Goal: Task Accomplishment & Management: Use online tool/utility

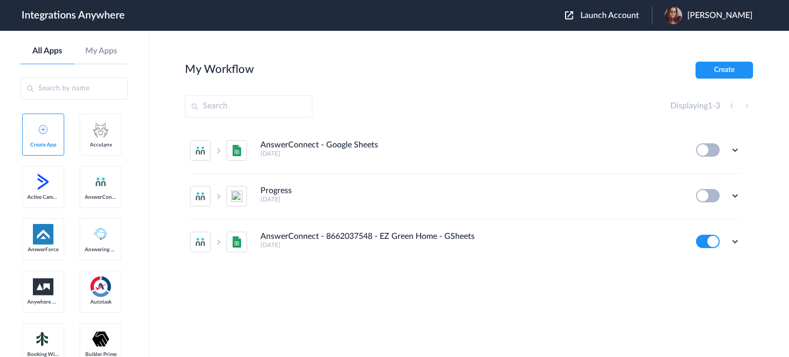
click at [629, 18] on span "Launch Account" at bounding box center [610, 15] width 59 height 8
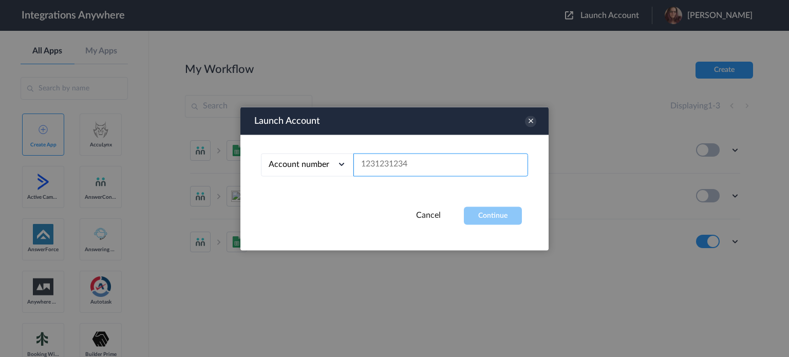
click at [376, 169] on input "text" at bounding box center [441, 164] width 175 height 23
paste input "3369497346"
type input "3369497346"
click at [475, 211] on button "Continue" at bounding box center [493, 216] width 58 height 18
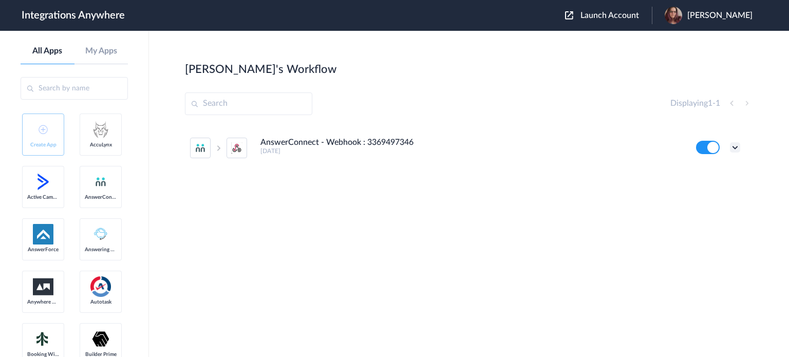
click at [734, 149] on icon at bounding box center [735, 147] width 10 height 10
click at [728, 169] on li "Edit" at bounding box center [707, 171] width 67 height 19
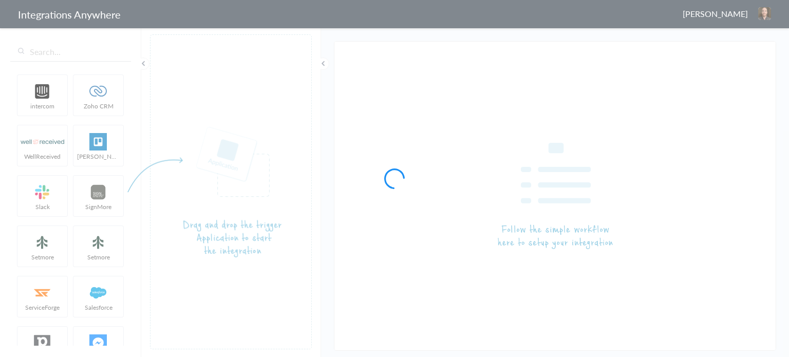
type input "AnswerConnect - Webhook : 3369497346"
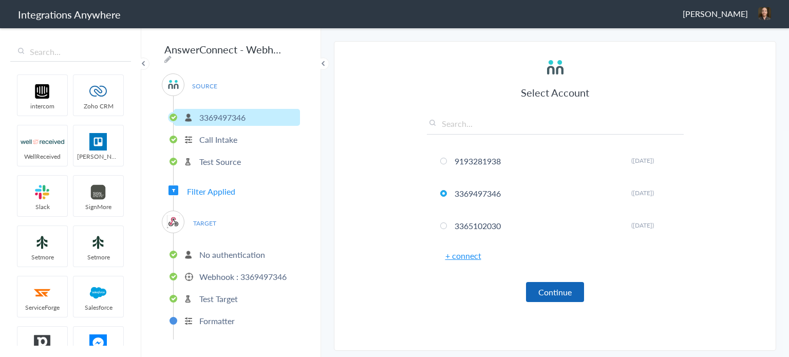
click at [576, 296] on button "Continue" at bounding box center [555, 292] width 58 height 20
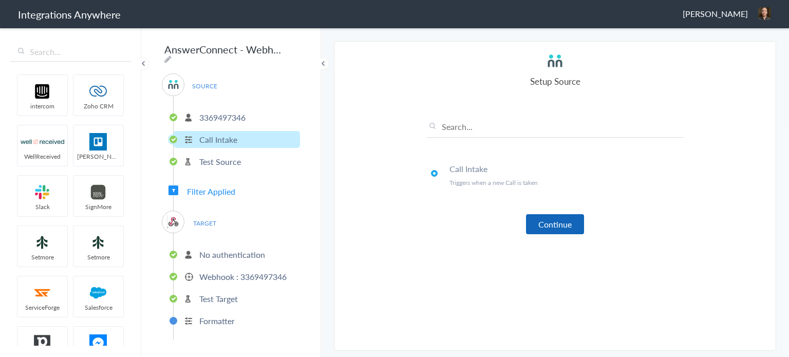
click at [564, 220] on button "Continue" at bounding box center [555, 224] width 58 height 20
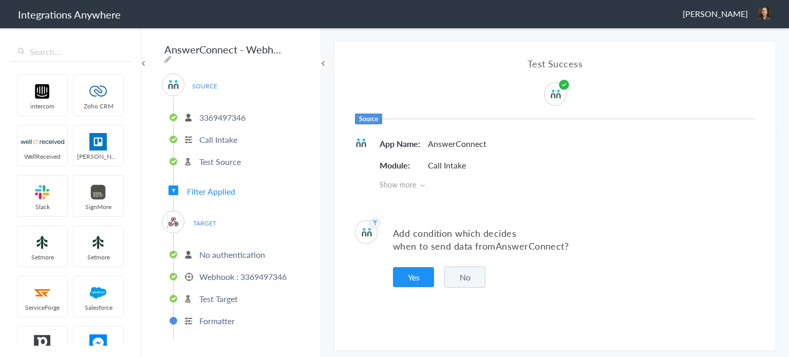
click at [464, 268] on button "No" at bounding box center [465, 277] width 41 height 21
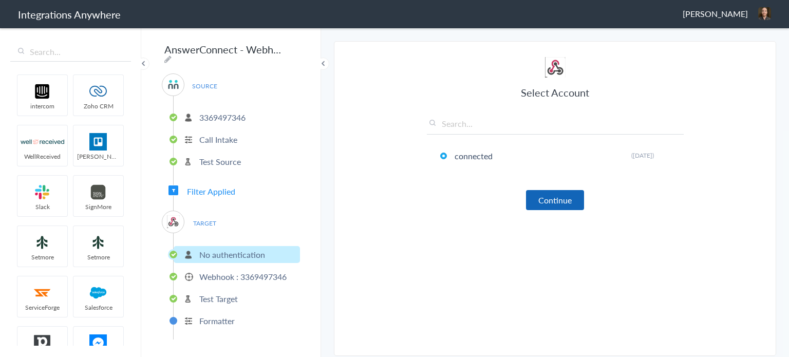
click at [567, 203] on button "Continue" at bounding box center [555, 200] width 58 height 20
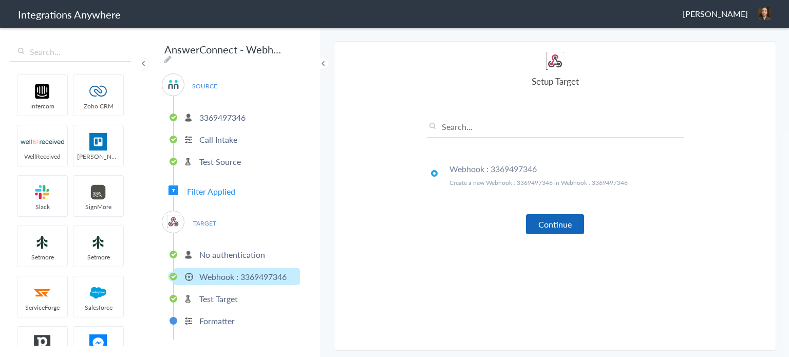
click at [543, 220] on button "Continue" at bounding box center [555, 224] width 58 height 20
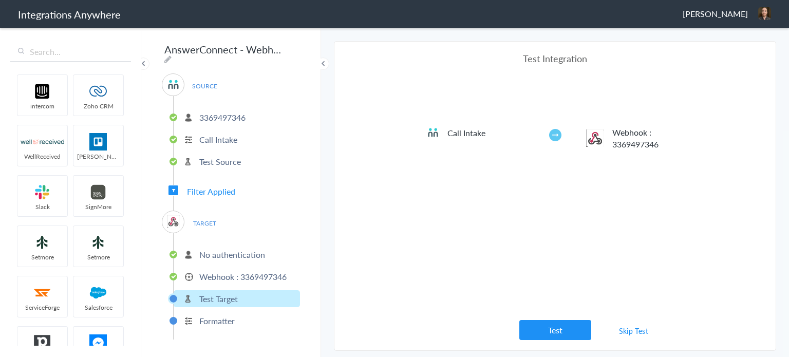
click at [621, 334] on link "Skip Test" at bounding box center [634, 331] width 54 height 19
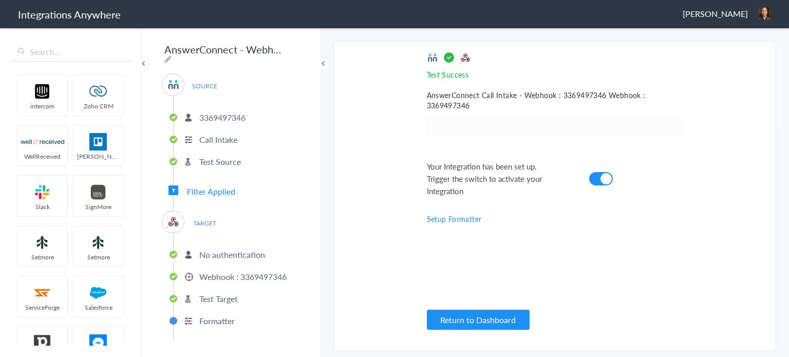
click at [237, 250] on p "No authentication" at bounding box center [232, 255] width 66 height 12
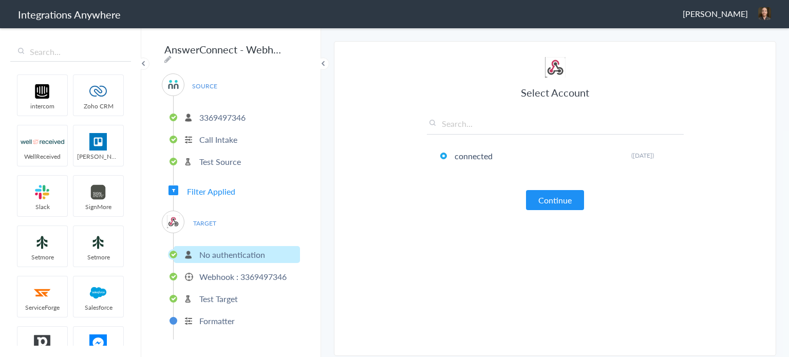
click at [210, 112] on p "3369497346" at bounding box center [222, 118] width 46 height 12
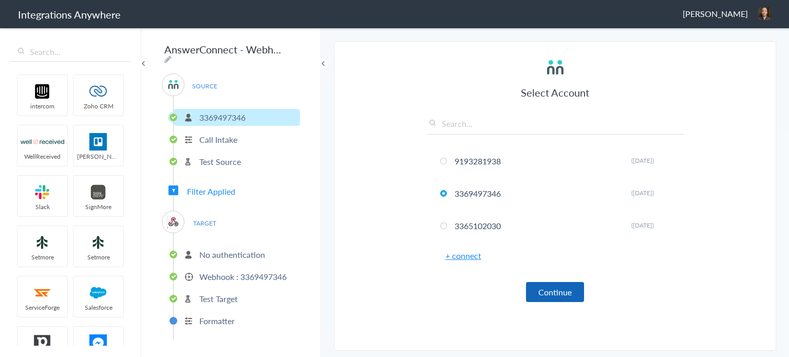
click at [550, 287] on button "Continue" at bounding box center [555, 292] width 58 height 20
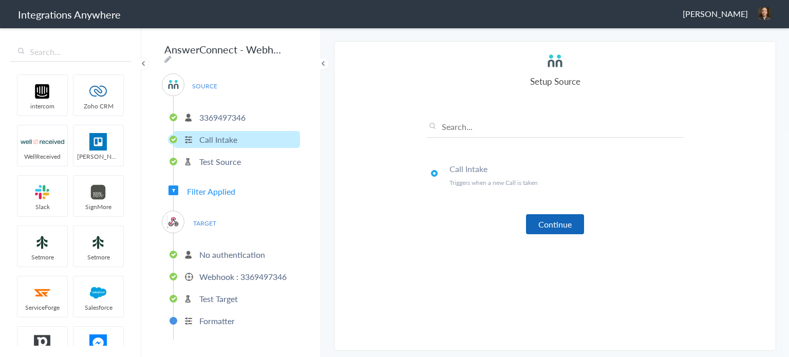
click at [551, 226] on button "Continue" at bounding box center [555, 224] width 58 height 20
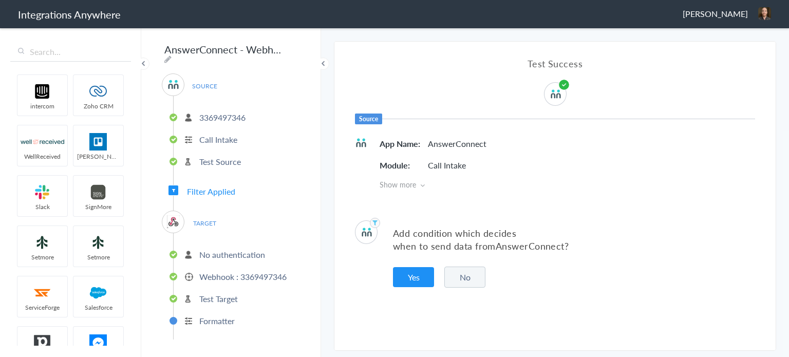
click at [469, 275] on button "No" at bounding box center [465, 277] width 41 height 21
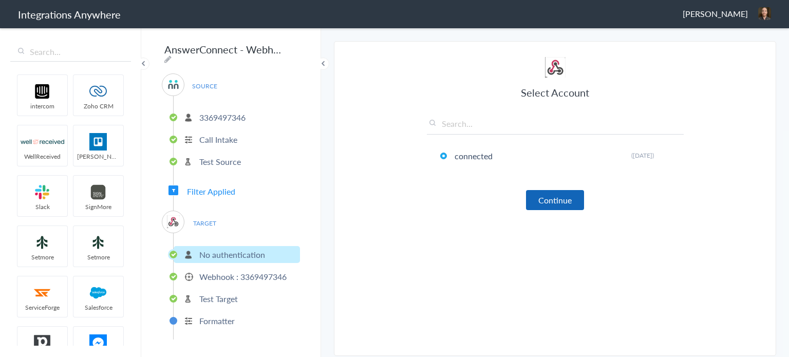
click at [537, 199] on button "Continue" at bounding box center [555, 200] width 58 height 20
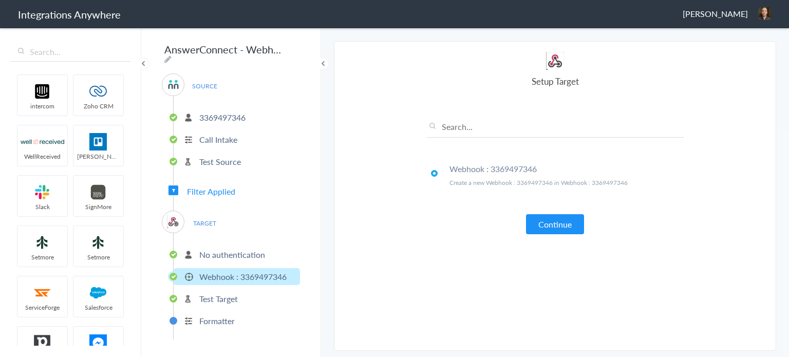
click at [571, 182] on p "Create a new Webhook : 3369497346 in Webhook : 3369497346" at bounding box center [567, 182] width 234 height 9
click at [553, 227] on button "Continue" at bounding box center [555, 224] width 58 height 20
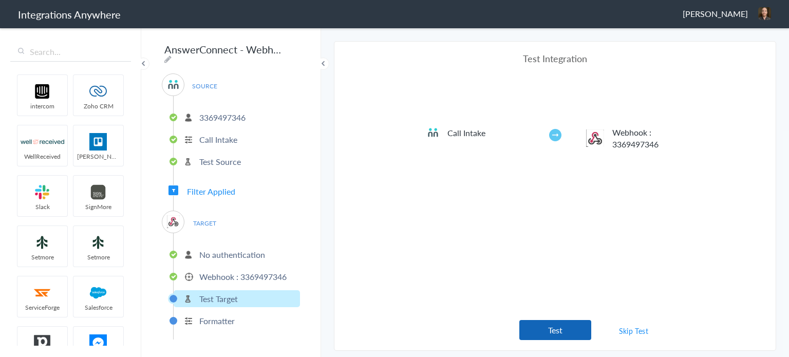
click at [565, 330] on button "Test" at bounding box center [556, 330] width 72 height 20
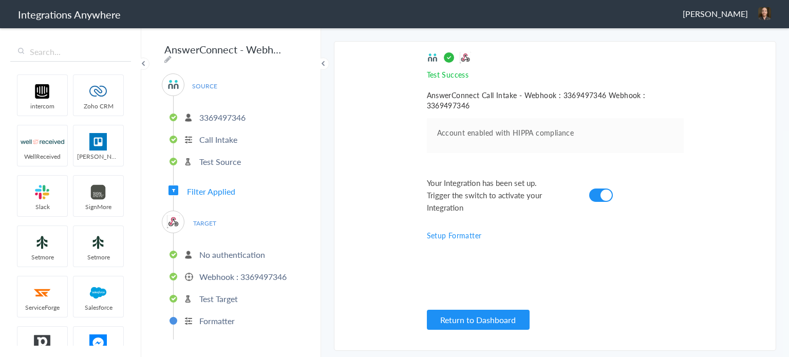
click at [260, 291] on li "Test Target" at bounding box center [237, 298] width 126 height 17
click at [231, 249] on p "No authentication" at bounding box center [232, 255] width 66 height 12
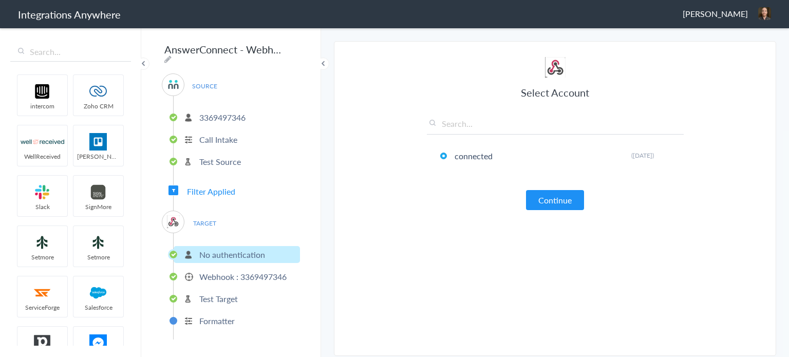
click at [218, 186] on span "Filter Applied" at bounding box center [211, 192] width 48 height 12
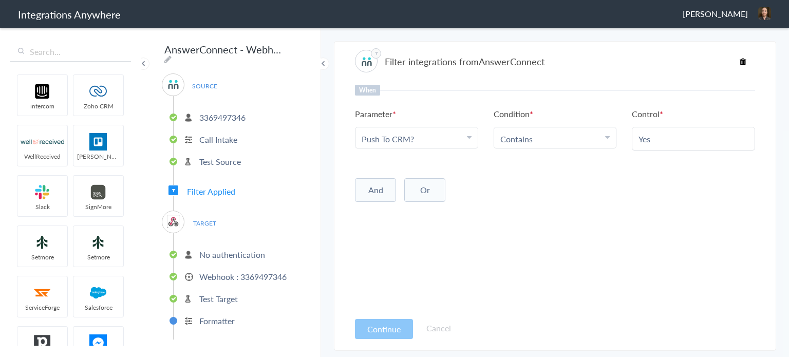
click at [232, 217] on div "TARGET No authentication Webhook : 3369497346 Test Target Formatter" at bounding box center [231, 275] width 138 height 129
